Goal: Task Accomplishment & Management: Complete application form

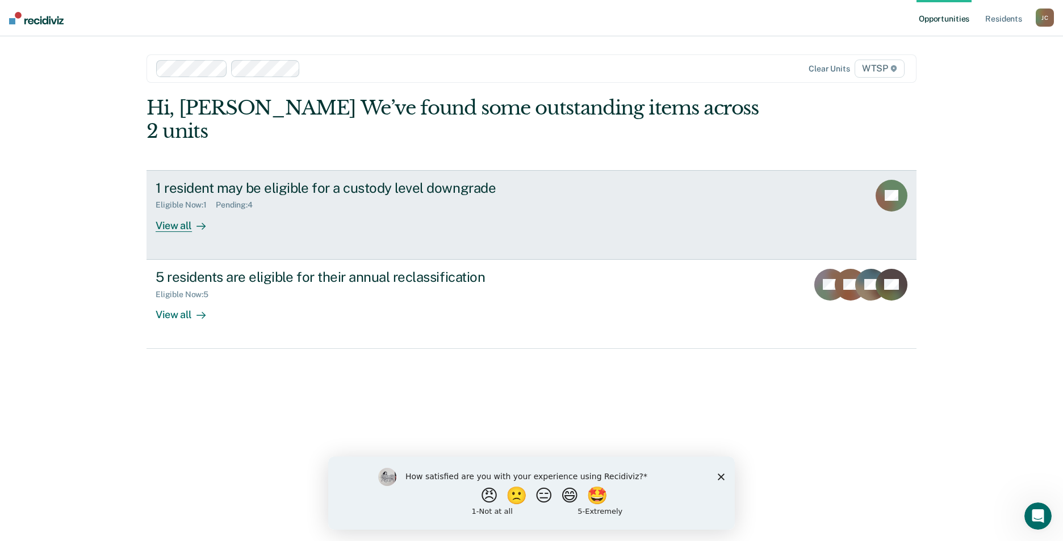
click at [168, 210] on div "View all" at bounding box center [188, 221] width 64 height 22
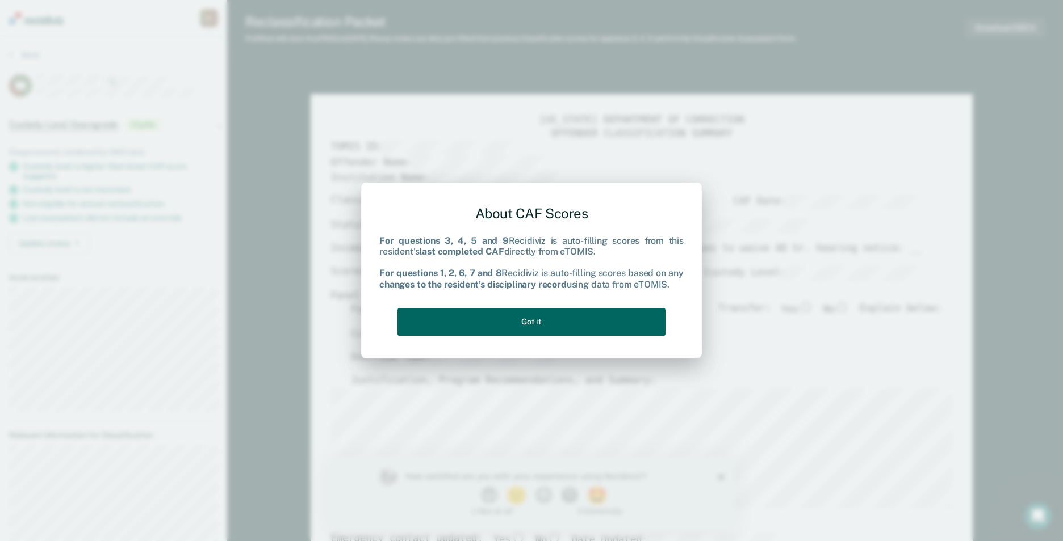
click at [518, 322] on button "Got it" at bounding box center [531, 322] width 268 height 28
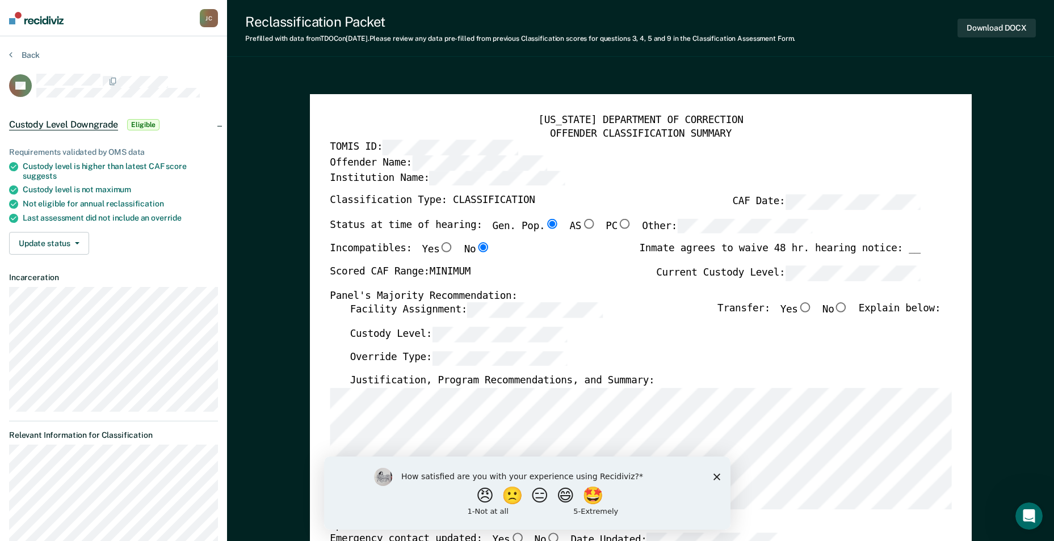
scroll to position [170, 0]
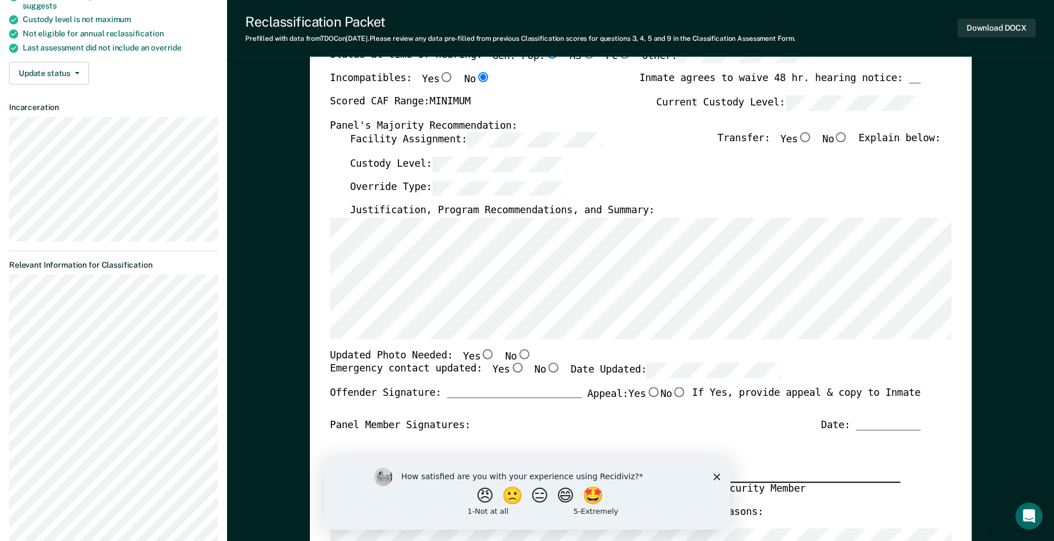
click at [480, 358] on input "Yes" at bounding box center [487, 355] width 15 height 10
type textarea "x"
radio input "true"
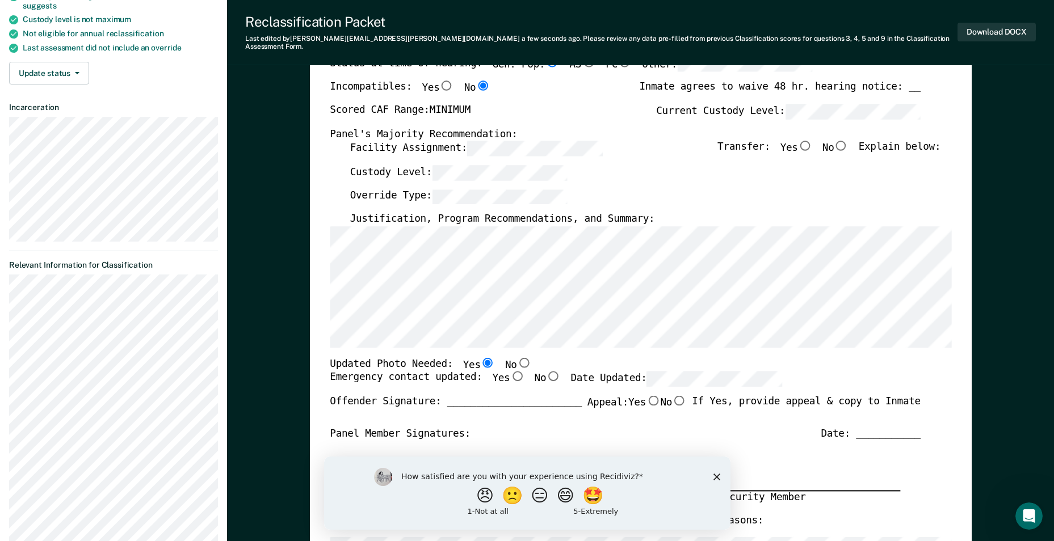
click at [510, 372] on input "Yes" at bounding box center [517, 377] width 15 height 10
type textarea "x"
radio input "true"
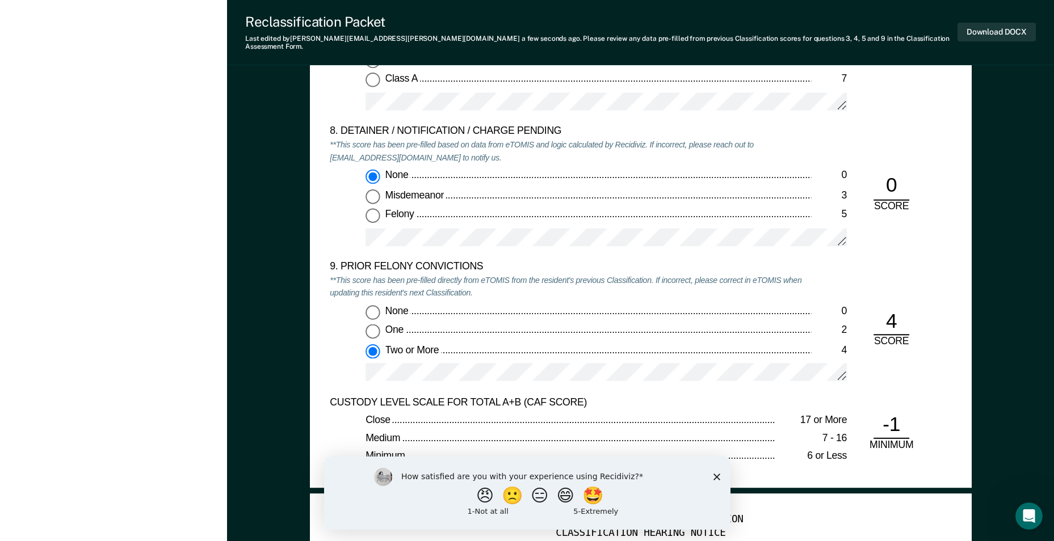
scroll to position [2327, 0]
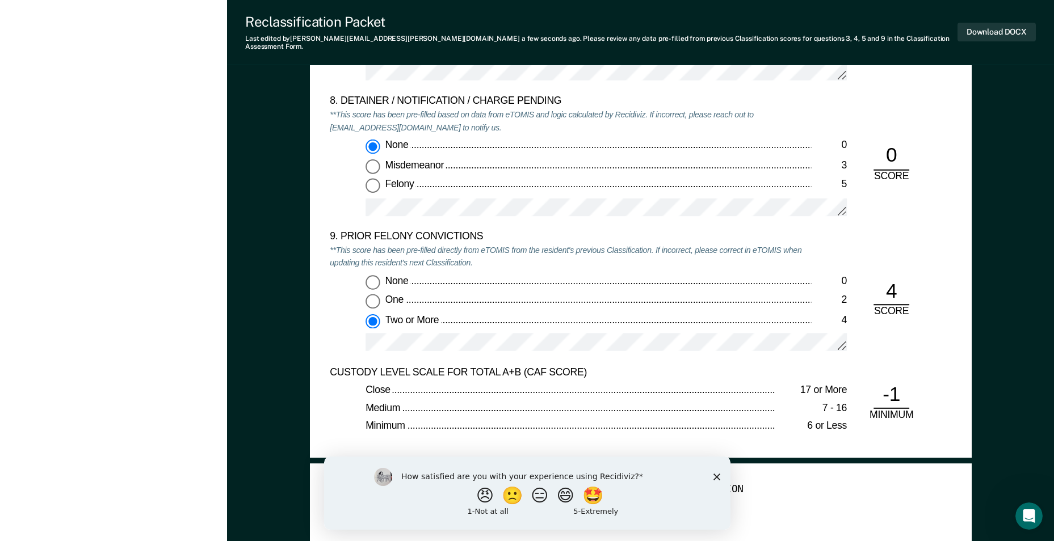
click at [484, 325] on div "None 0 One 2 Two or More 4" at bounding box center [570, 318] width 481 height 86
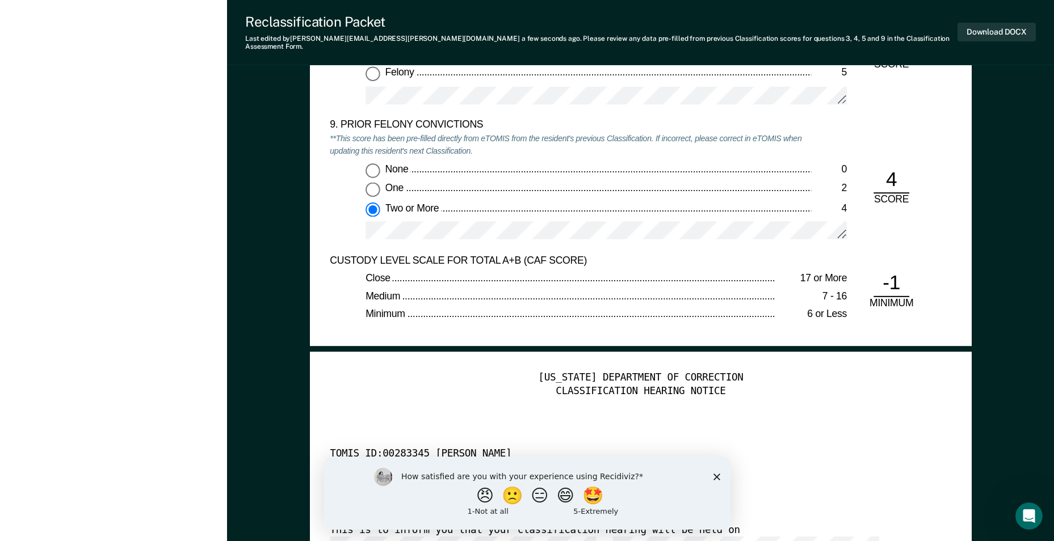
scroll to position [2270, 0]
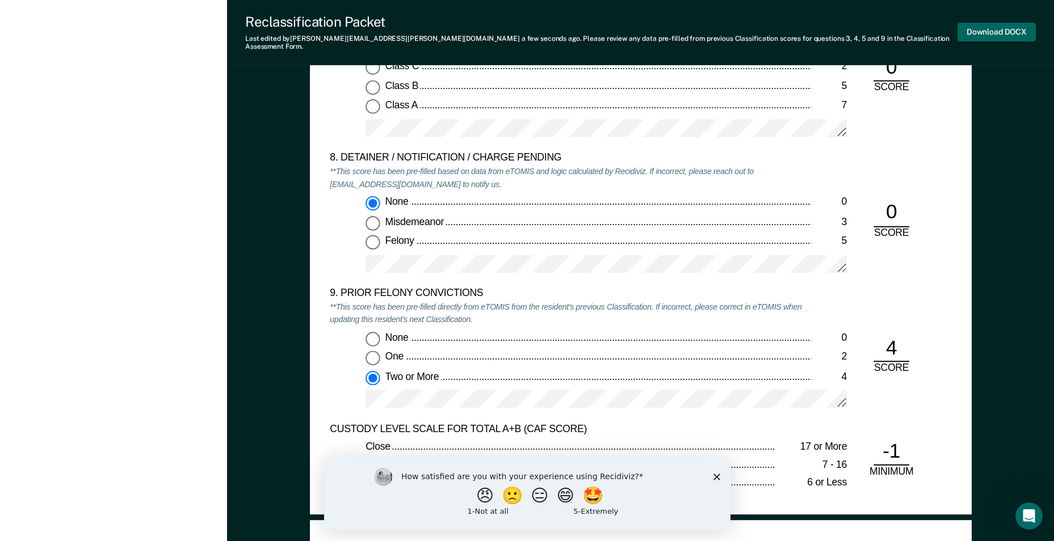
click at [1001, 23] on button "Download DOCX" at bounding box center [997, 32] width 78 height 19
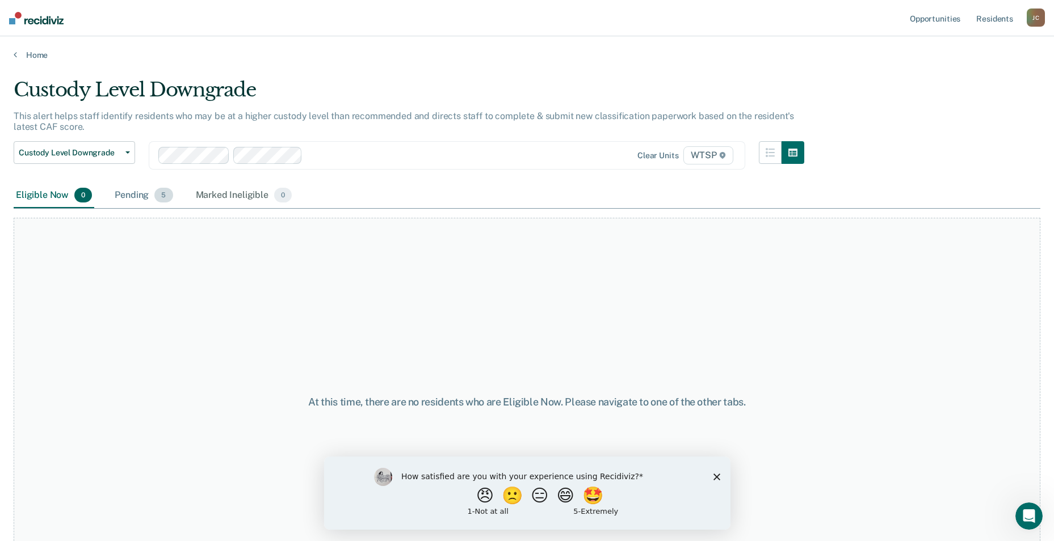
click at [131, 196] on div "Pending 5" at bounding box center [143, 195] width 62 height 25
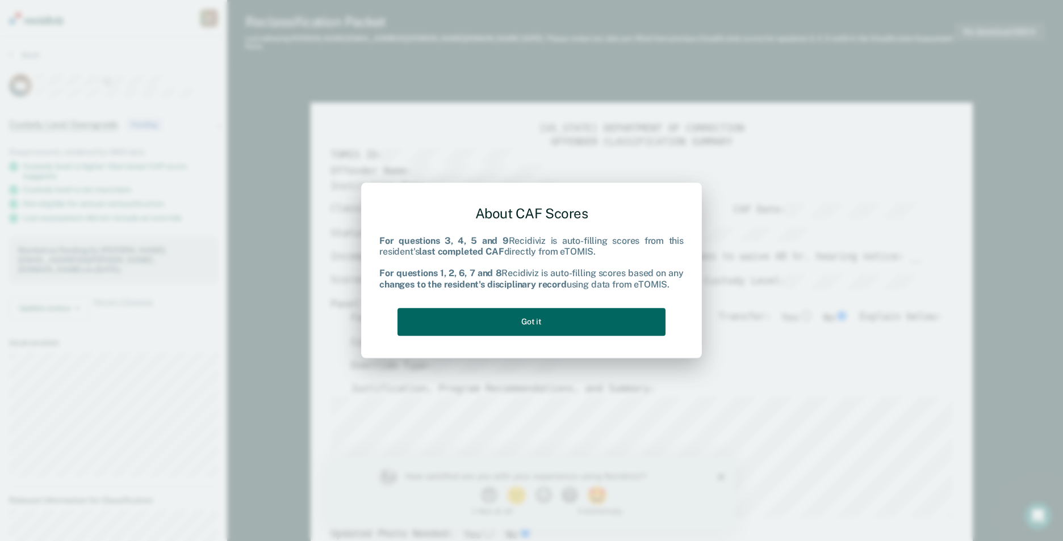
click at [632, 329] on button "Got it" at bounding box center [531, 322] width 268 height 28
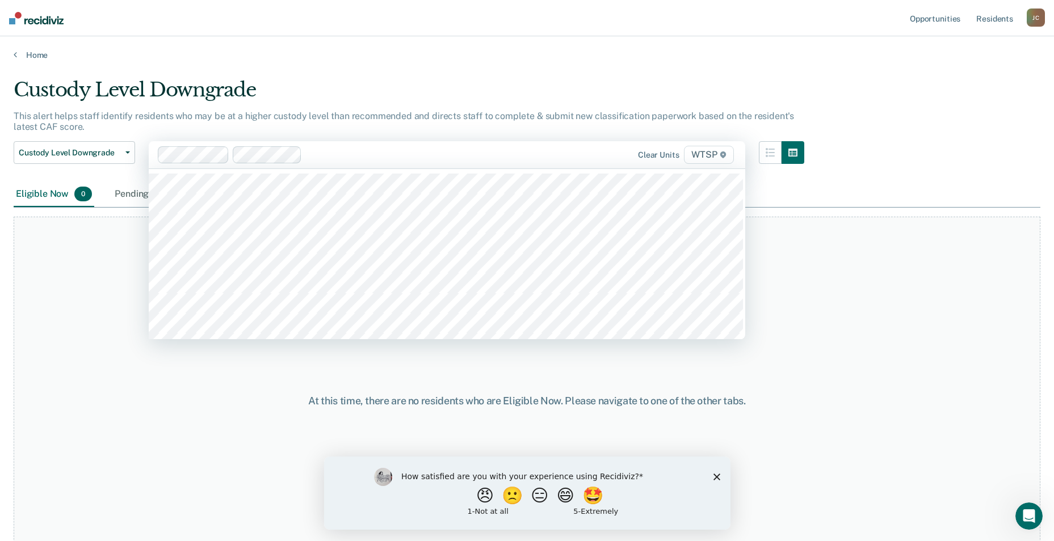
click at [114, 300] on div "At this time, there are no residents who are Eligible Now. Please navigate to o…" at bounding box center [527, 401] width 1027 height 369
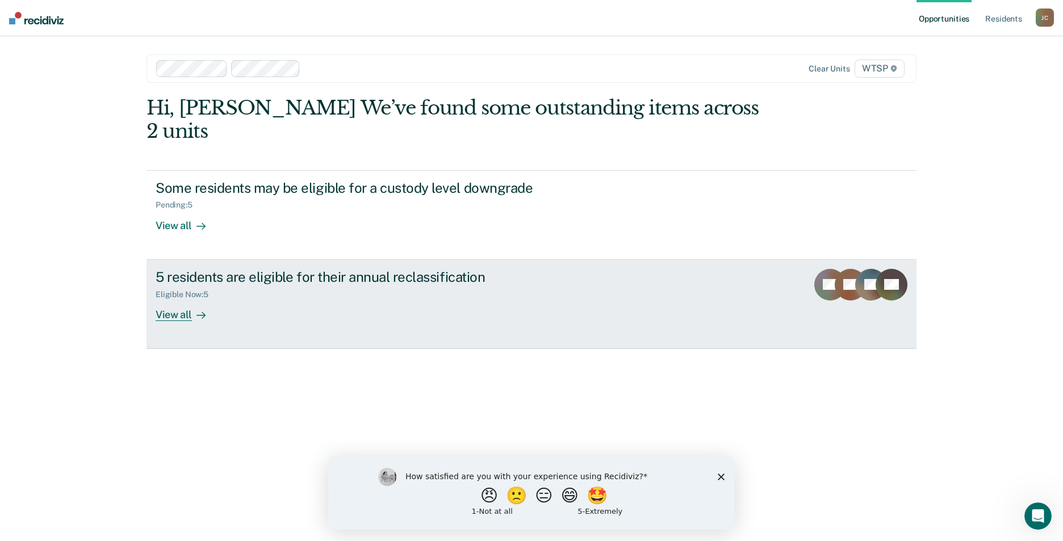
click at [174, 299] on div "View all" at bounding box center [188, 310] width 64 height 22
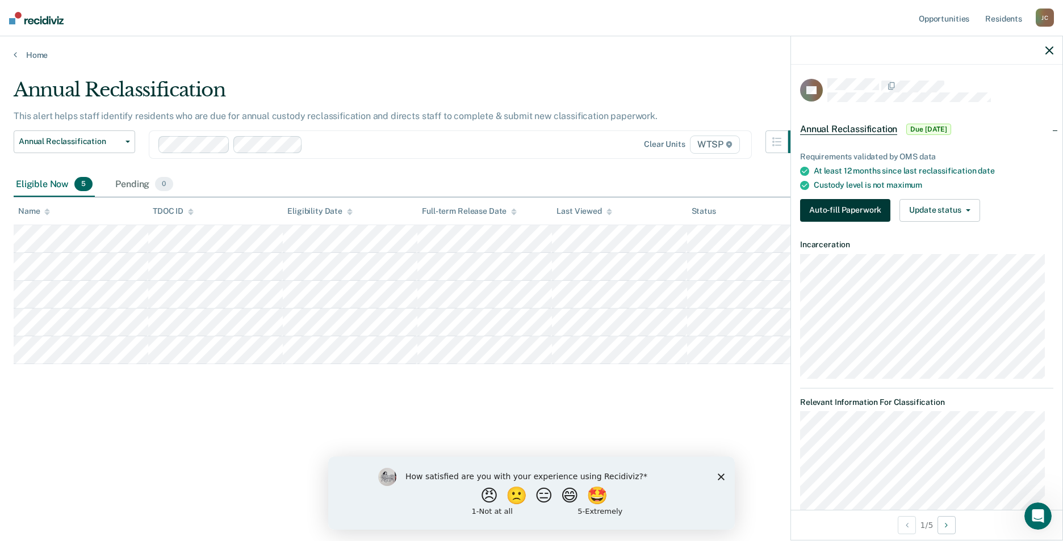
click at [821, 208] on button "Auto-fill Paperwork" at bounding box center [845, 210] width 90 height 23
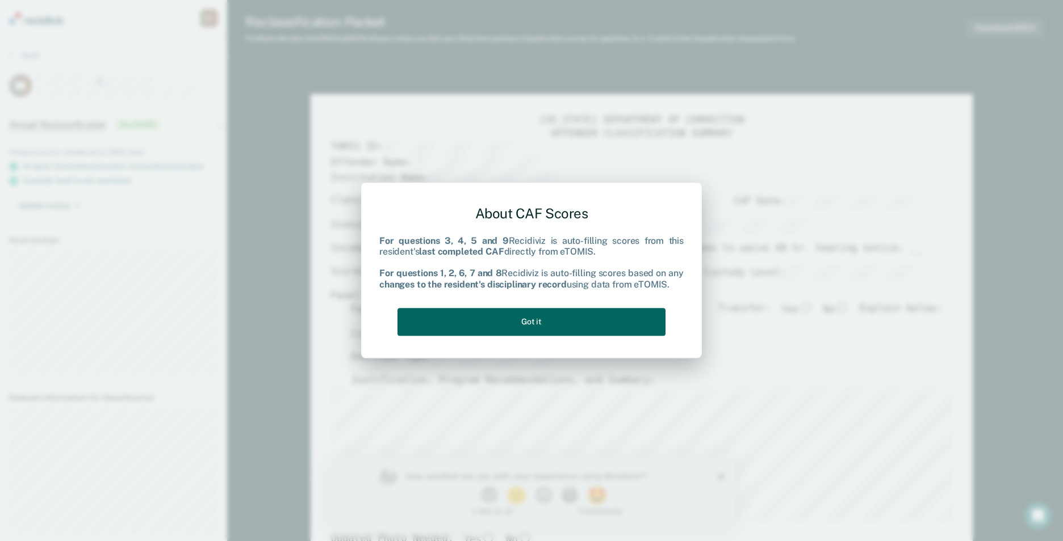
click at [615, 323] on button "Got it" at bounding box center [531, 322] width 268 height 28
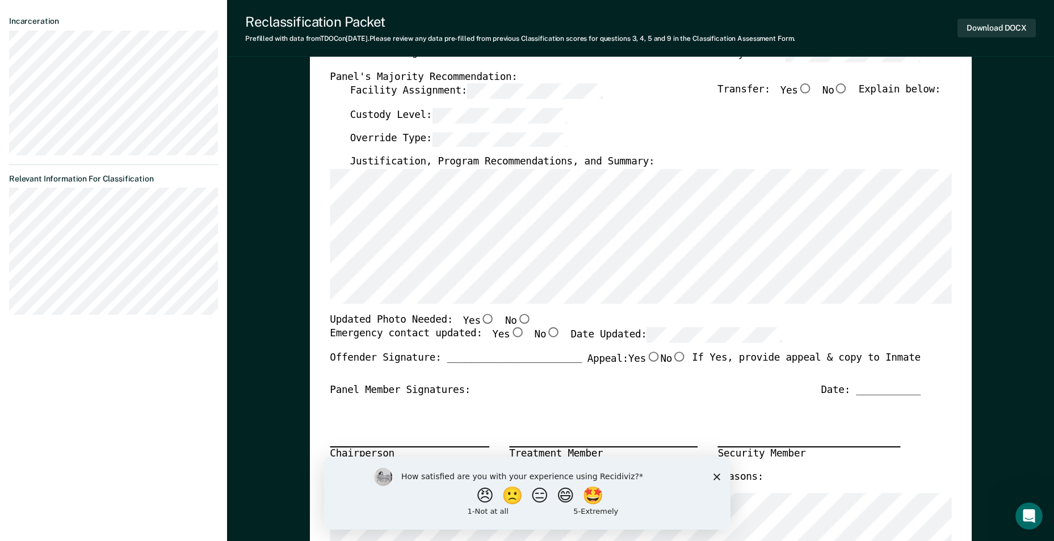
scroll to position [227, 0]
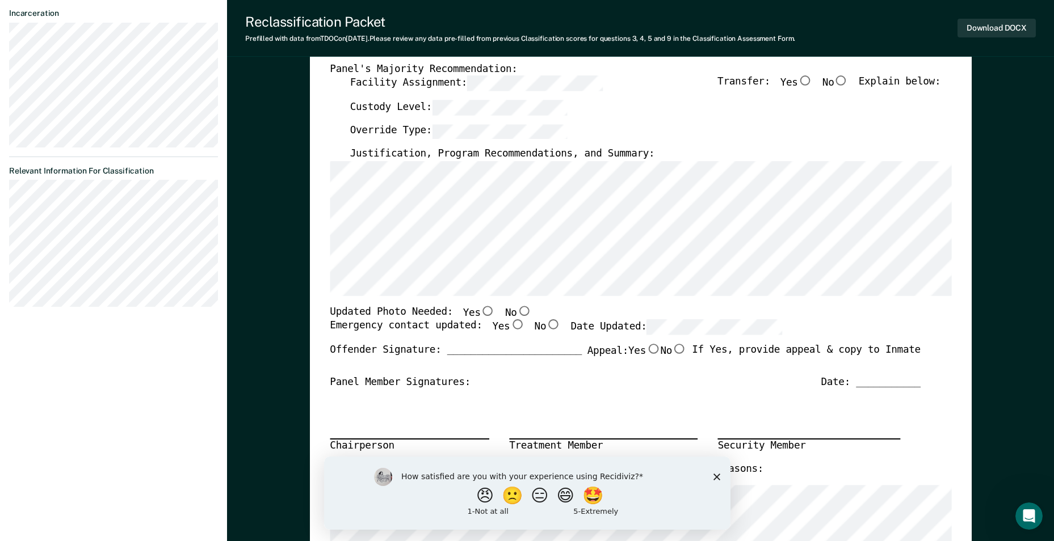
click at [480, 308] on input "Yes" at bounding box center [487, 311] width 15 height 10
type textarea "x"
radio input "true"
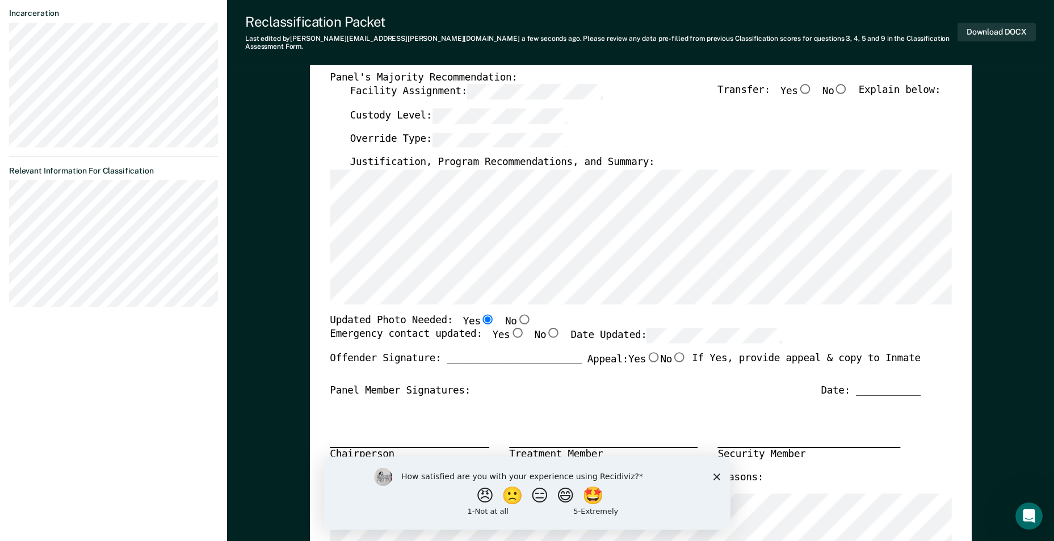
click at [546, 328] on input "No" at bounding box center [553, 333] width 15 height 10
type textarea "x"
radio input "true"
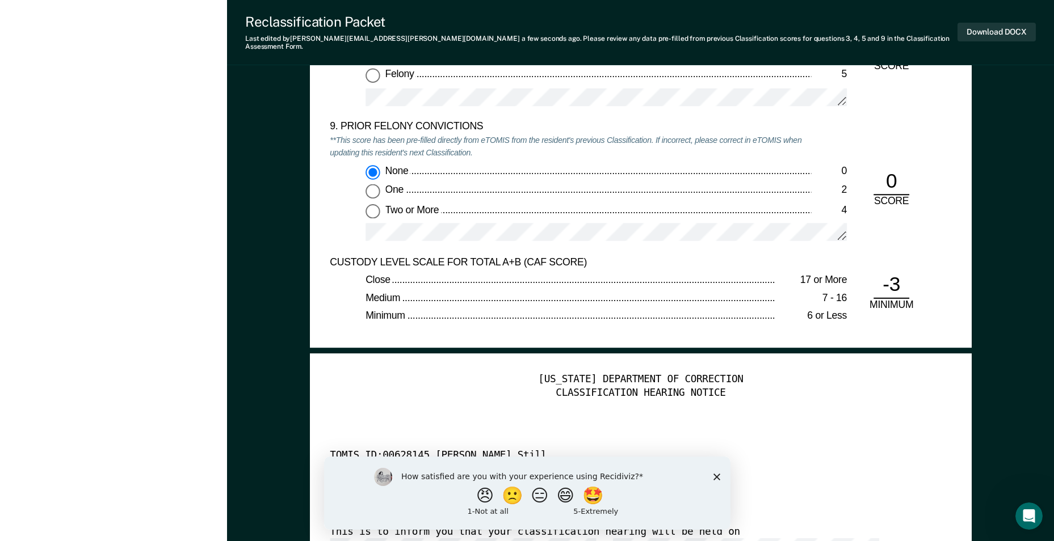
scroll to position [2327, 0]
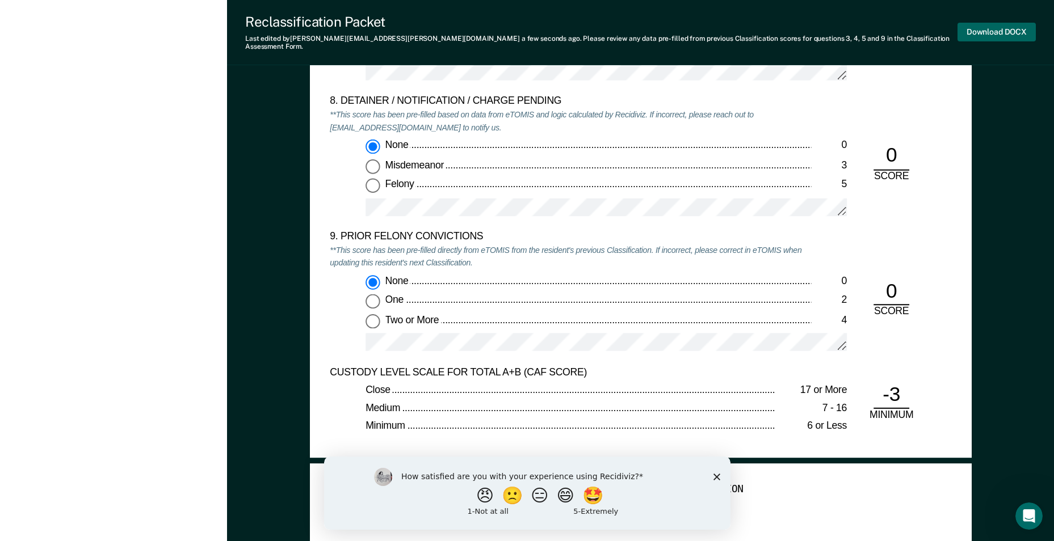
click at [981, 30] on button "Download DOCX" at bounding box center [997, 32] width 78 height 19
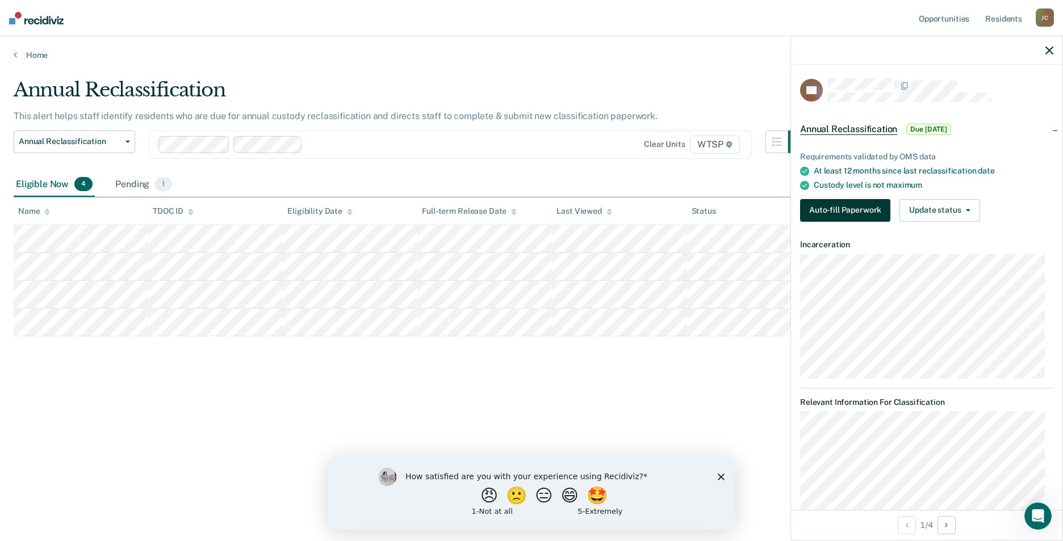
click at [833, 208] on button "Auto-fill Paperwork" at bounding box center [845, 210] width 90 height 23
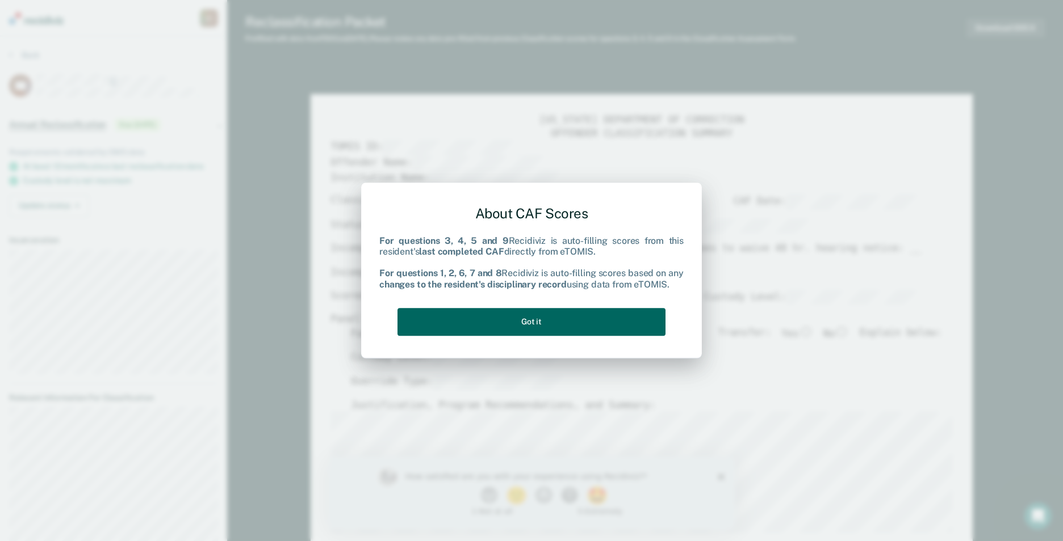
click at [549, 325] on button "Got it" at bounding box center [531, 322] width 268 height 28
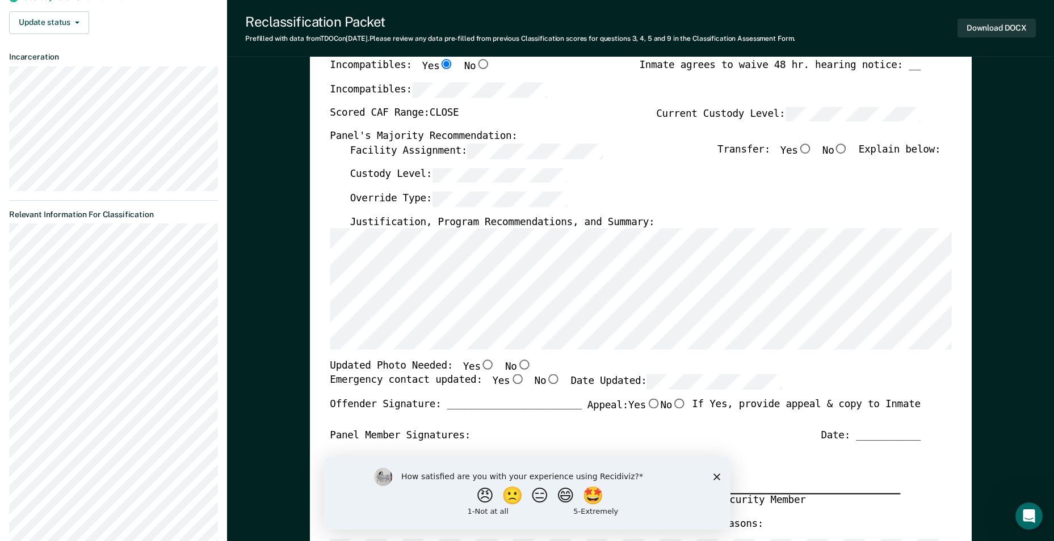
scroll to position [170, 0]
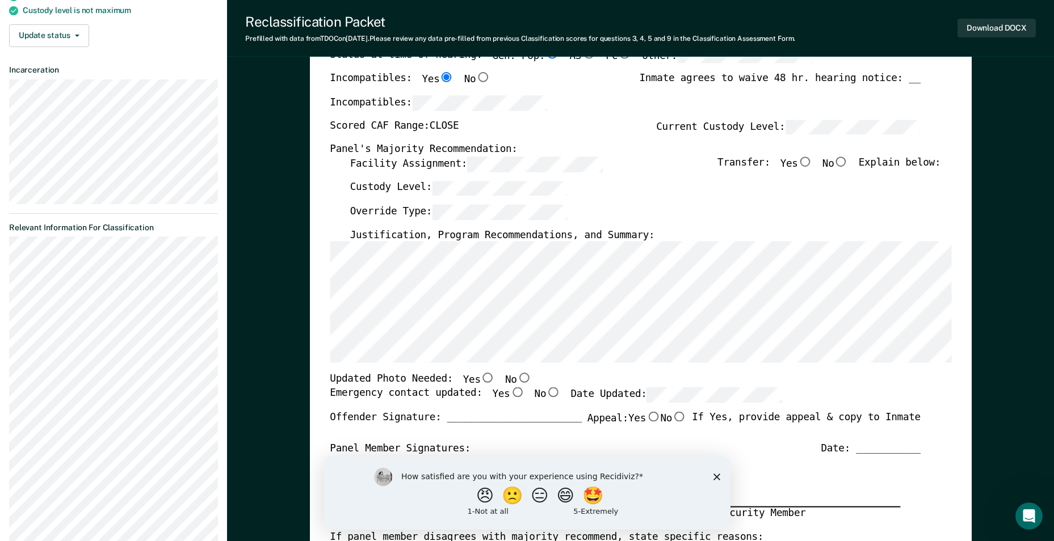
click at [847, 166] on input "No" at bounding box center [841, 162] width 15 height 10
type textarea "x"
radio input "true"
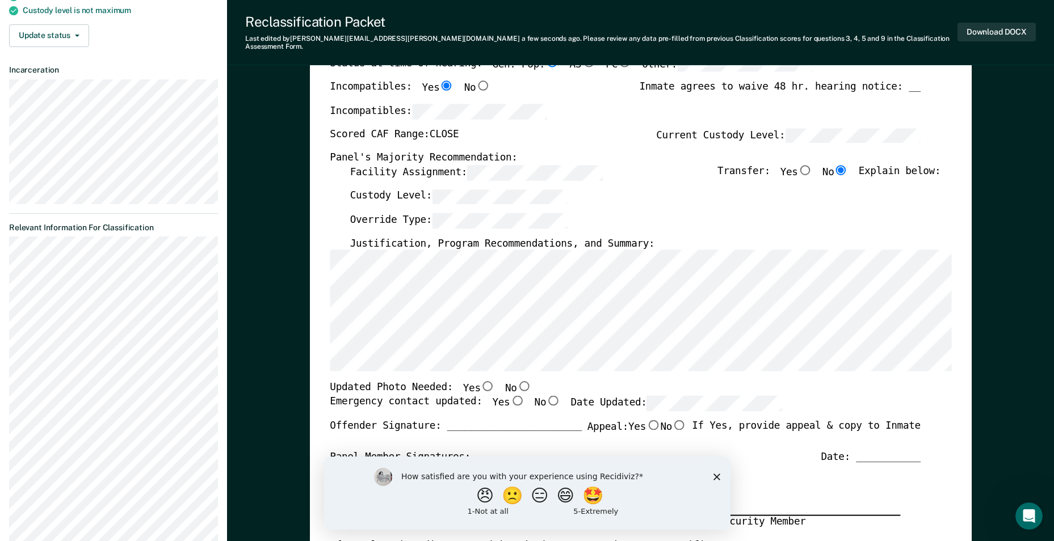
type textarea "x"
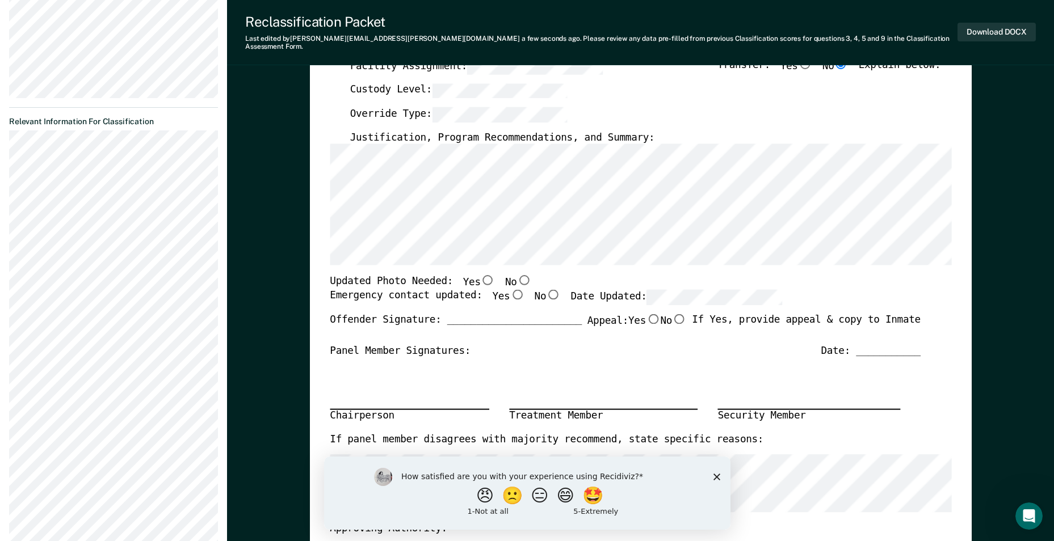
scroll to position [284, 0]
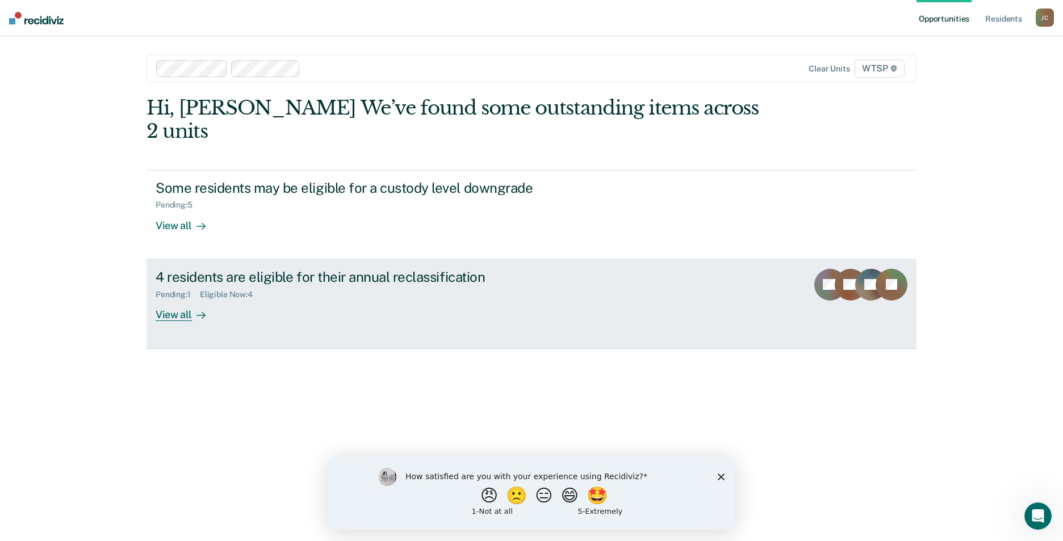
click at [182, 299] on div "View all" at bounding box center [188, 310] width 64 height 22
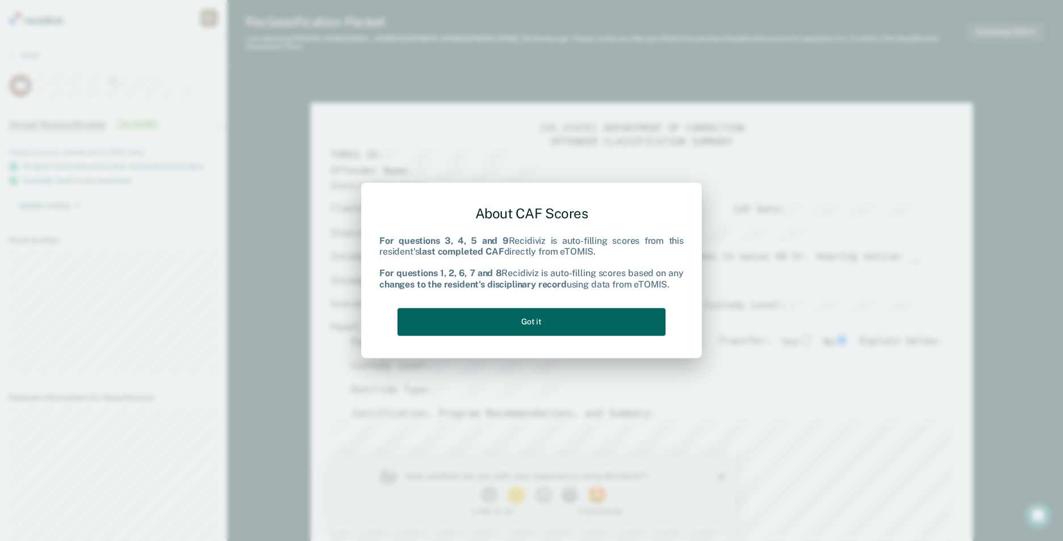
click at [557, 321] on button "Got it" at bounding box center [531, 322] width 268 height 28
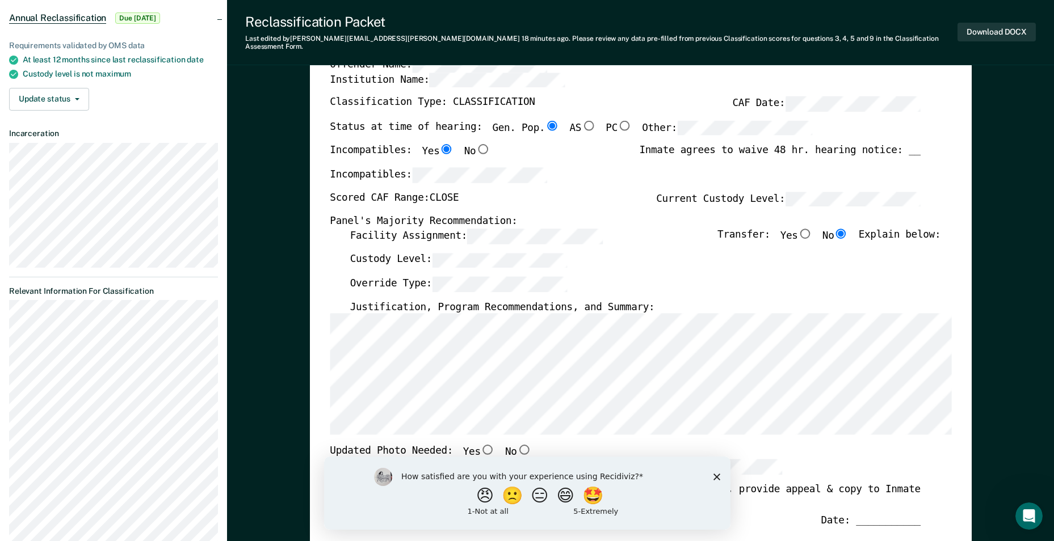
scroll to position [114, 0]
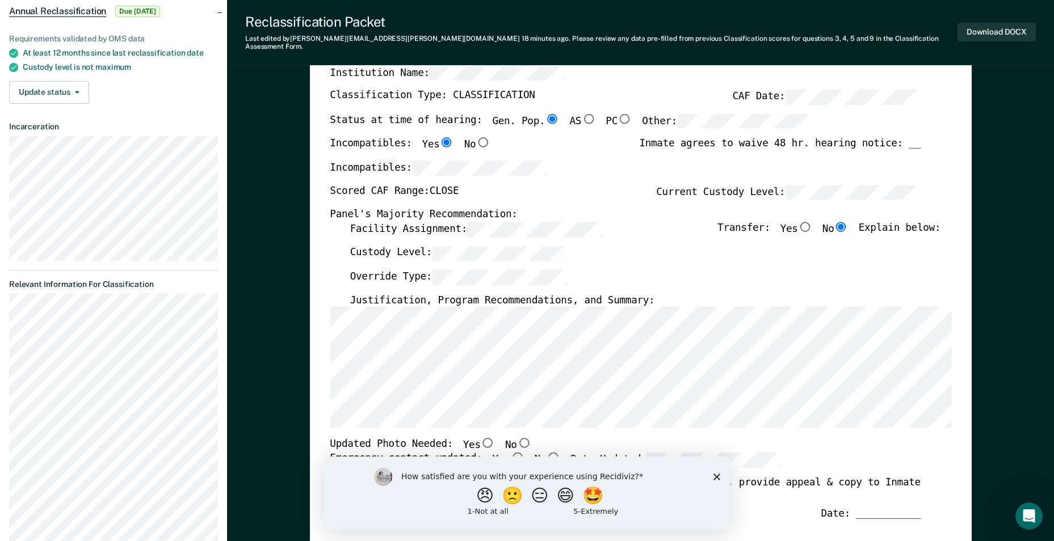
click at [517, 438] on input "No" at bounding box center [524, 443] width 15 height 10
type textarea "x"
radio input "true"
click at [510, 452] on input "Yes" at bounding box center [517, 457] width 15 height 10
type textarea "x"
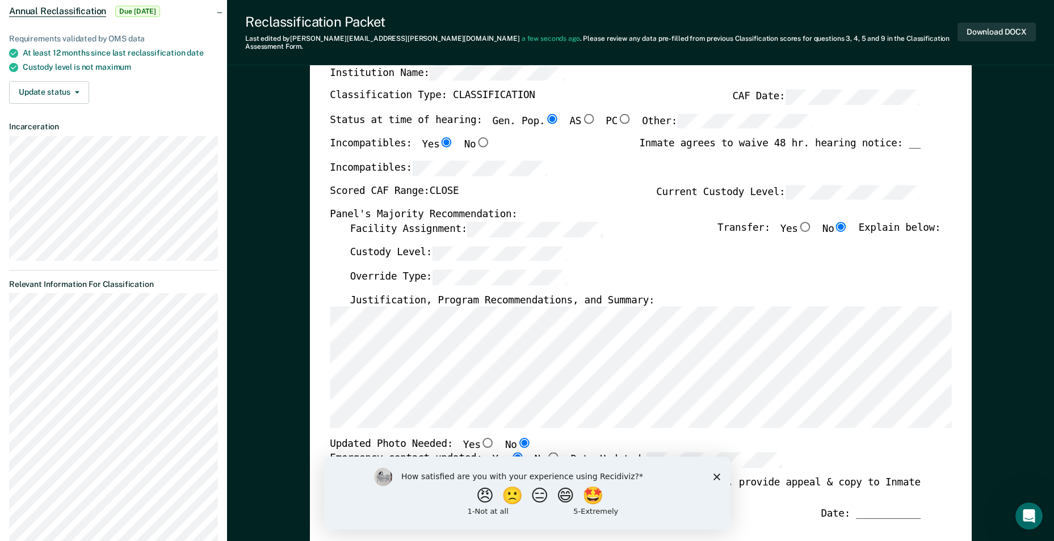
radio input "true"
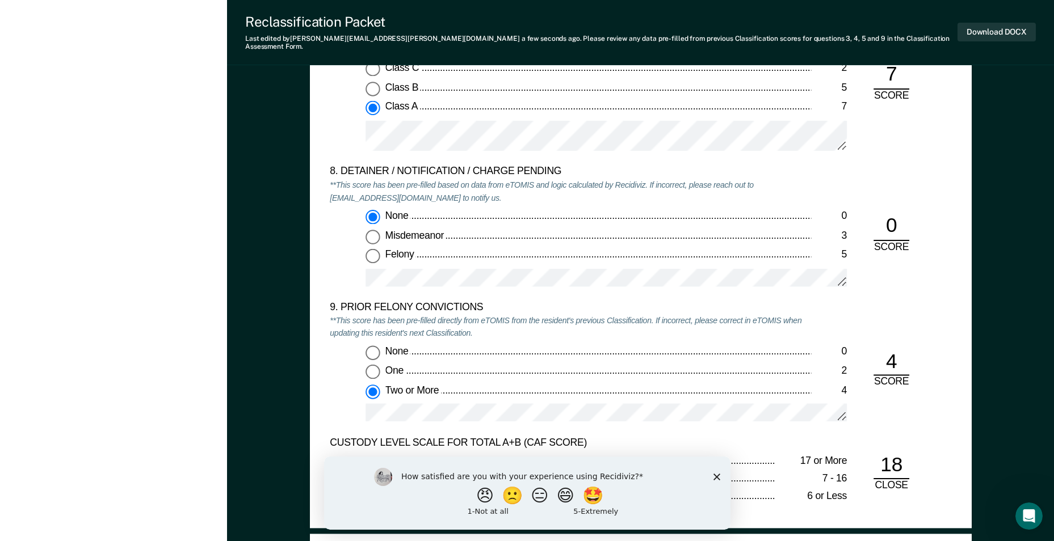
scroll to position [2384, 0]
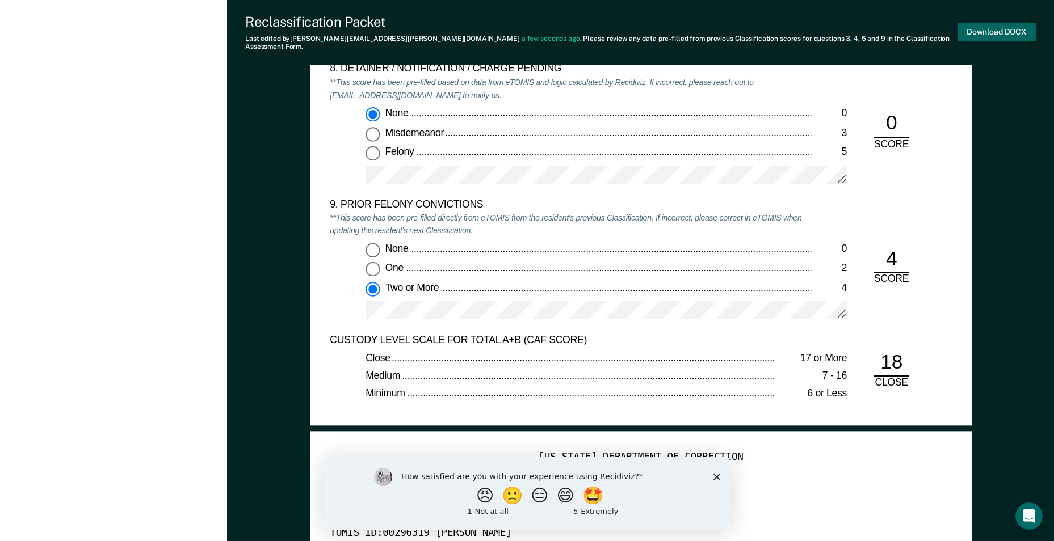
click at [991, 27] on button "Download DOCX" at bounding box center [997, 32] width 78 height 19
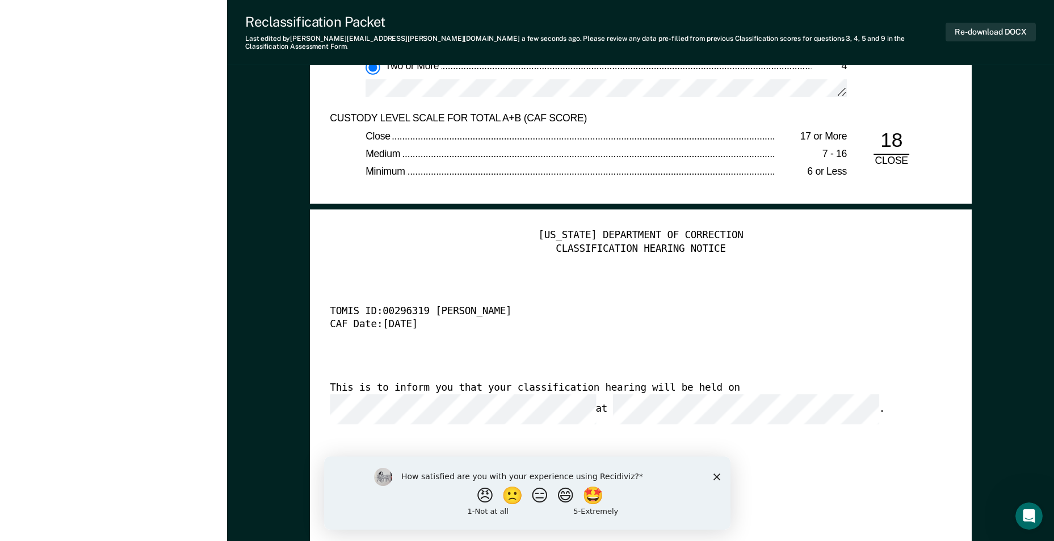
scroll to position [2611, 0]
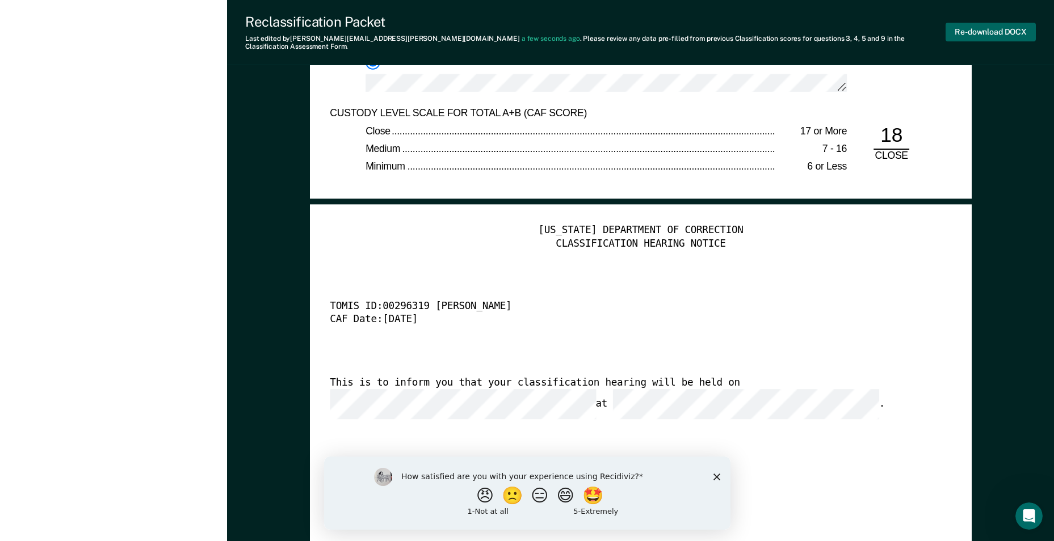
click at [993, 27] on button "Re-download DOCX" at bounding box center [991, 32] width 90 height 19
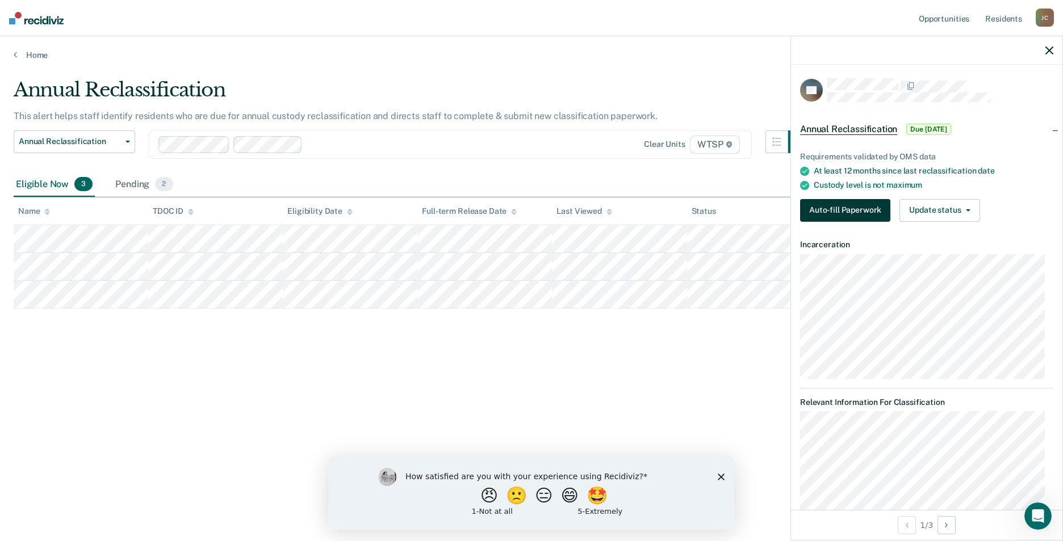
click at [836, 208] on button "Auto-fill Paperwork" at bounding box center [845, 210] width 90 height 23
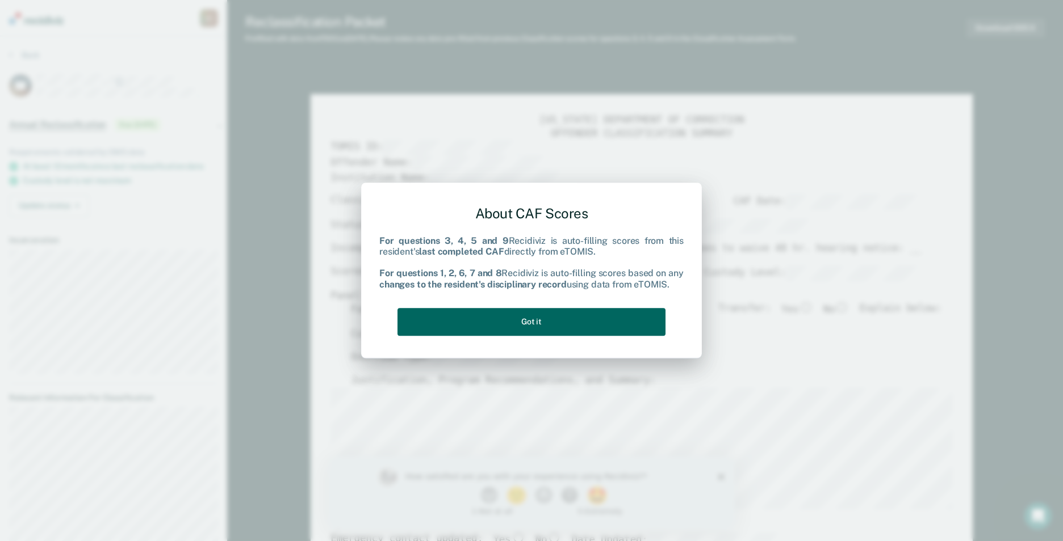
click at [599, 326] on button "Got it" at bounding box center [531, 322] width 268 height 28
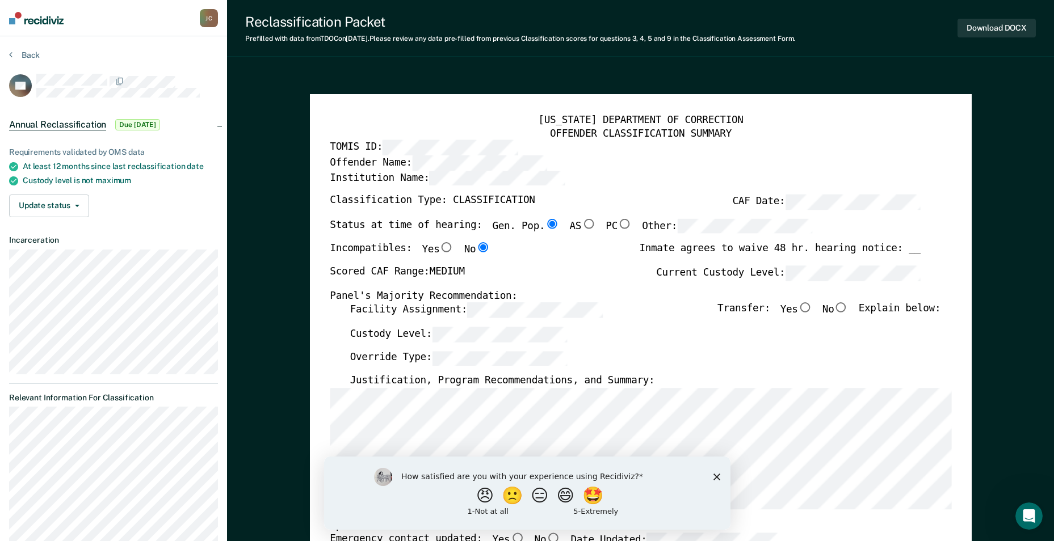
click at [847, 307] on input "No" at bounding box center [841, 308] width 15 height 10
type textarea "x"
radio input "true"
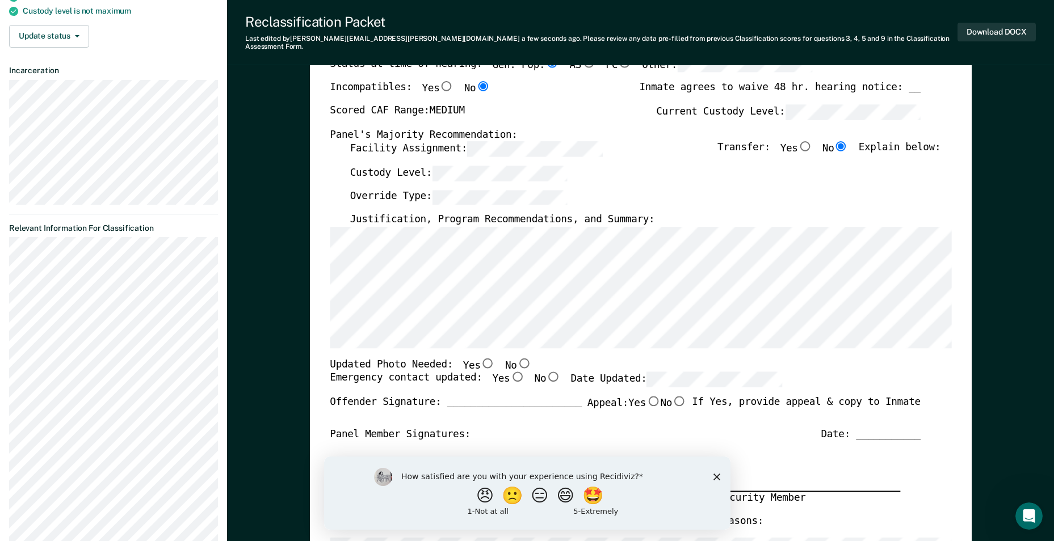
scroll to position [170, 0]
click at [517, 358] on input "No" at bounding box center [524, 363] width 15 height 10
type textarea "x"
radio input "true"
click at [546, 372] on input "No" at bounding box center [553, 377] width 15 height 10
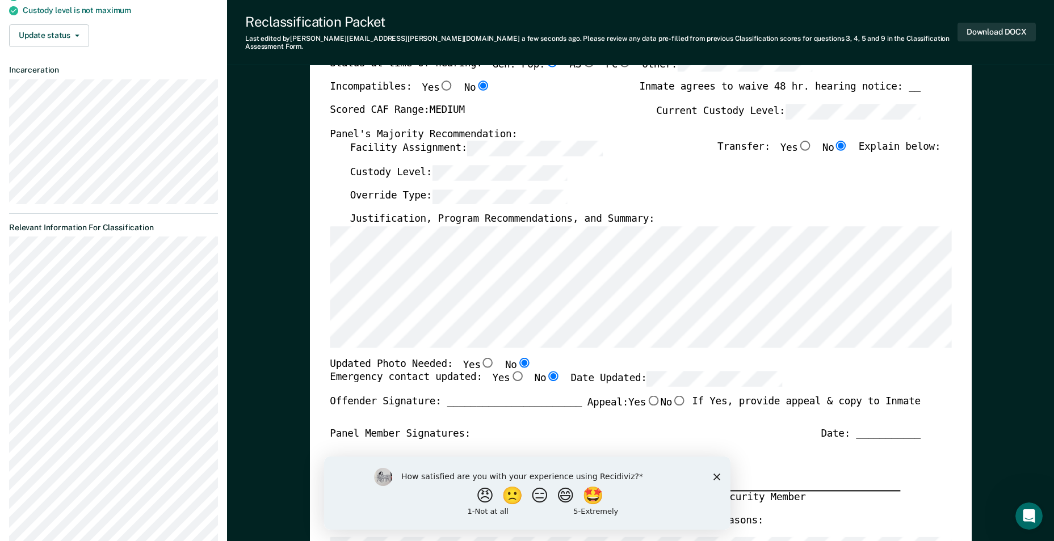
type textarea "x"
radio input "true"
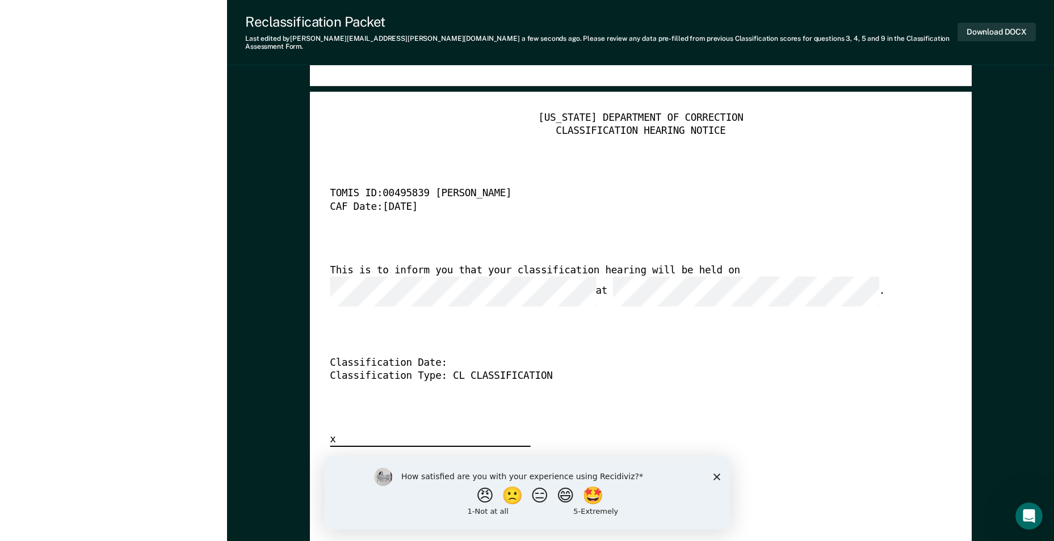
scroll to position [2725, 0]
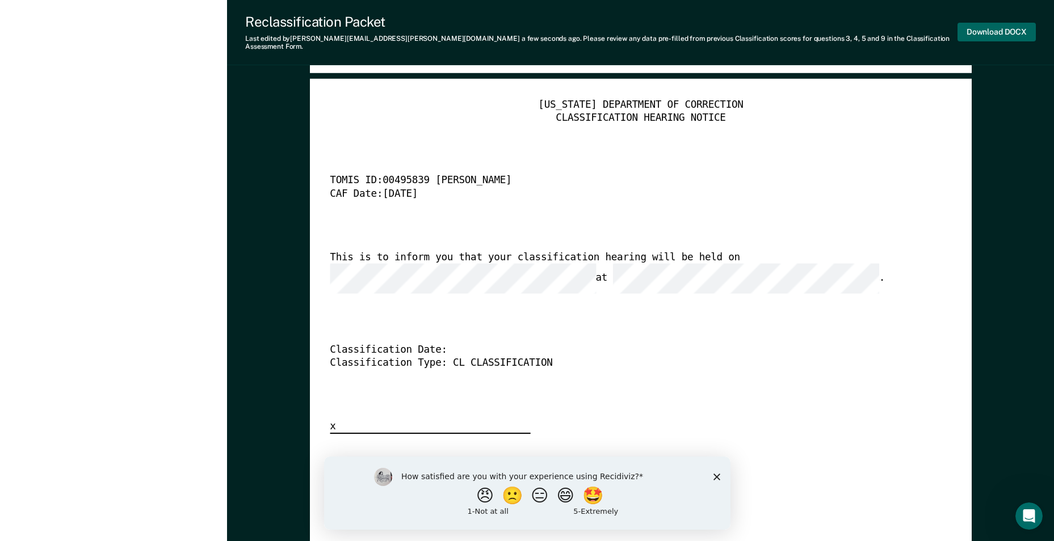
click at [980, 27] on button "Download DOCX" at bounding box center [997, 32] width 78 height 19
type textarea "x"
